Goal: Navigation & Orientation: Find specific page/section

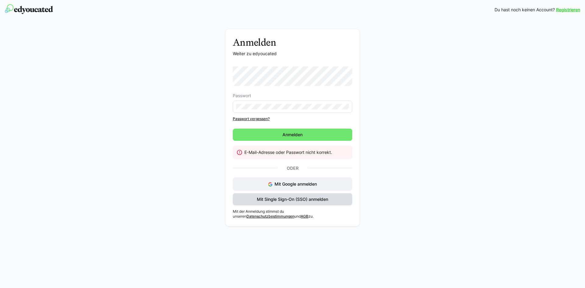
click at [297, 202] on span "Mit Single Sign-On (SSO) anmelden" at bounding box center [293, 199] width 120 height 12
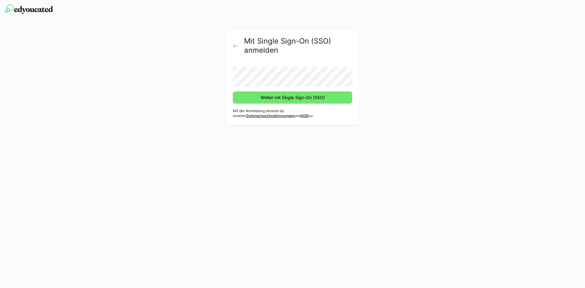
click at [233, 91] on button "Weiter mit Single Sign-On (SSO)" at bounding box center [293, 97] width 120 height 12
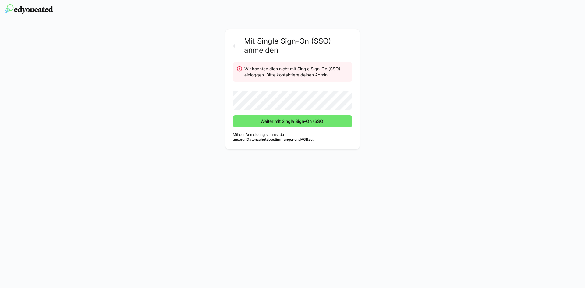
click at [233, 115] on button "Weiter mit Single Sign-On (SSO)" at bounding box center [293, 121] width 120 height 12
click at [237, 43] on eds-icon at bounding box center [236, 46] width 6 height 6
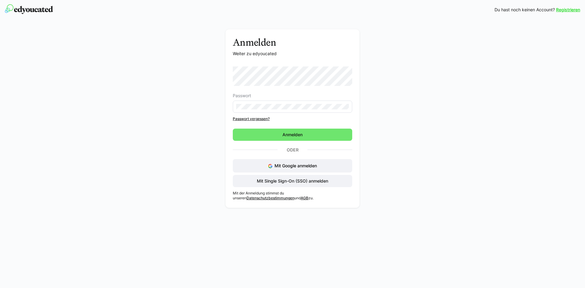
click at [254, 109] on eds-input at bounding box center [293, 107] width 120 height 12
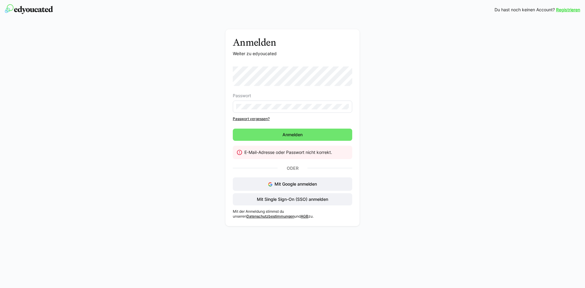
click at [215, 84] on div "Anmelden Weiter zu edyoucated Passwort Passwort vergessen? [GEOGRAPHIC_DATA] E-…" at bounding box center [293, 129] width 344 height 200
click at [298, 136] on span "Anmelden" at bounding box center [293, 135] width 22 height 6
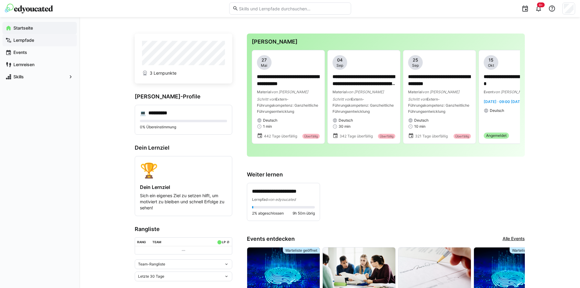
click at [0, 0] on app-navigation-label "Lernpfade" at bounding box center [0, 0] width 0 height 0
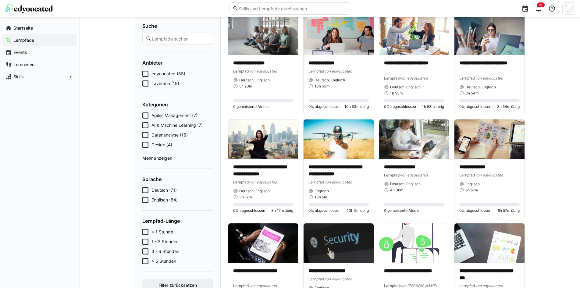
scroll to position [122, 0]
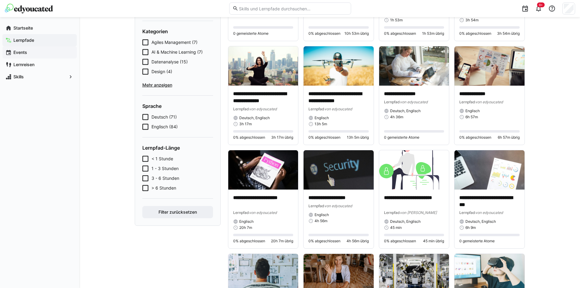
click at [0, 0] on app-navigation-label "Events" at bounding box center [0, 0] width 0 height 0
